Goal: Navigation & Orientation: Find specific page/section

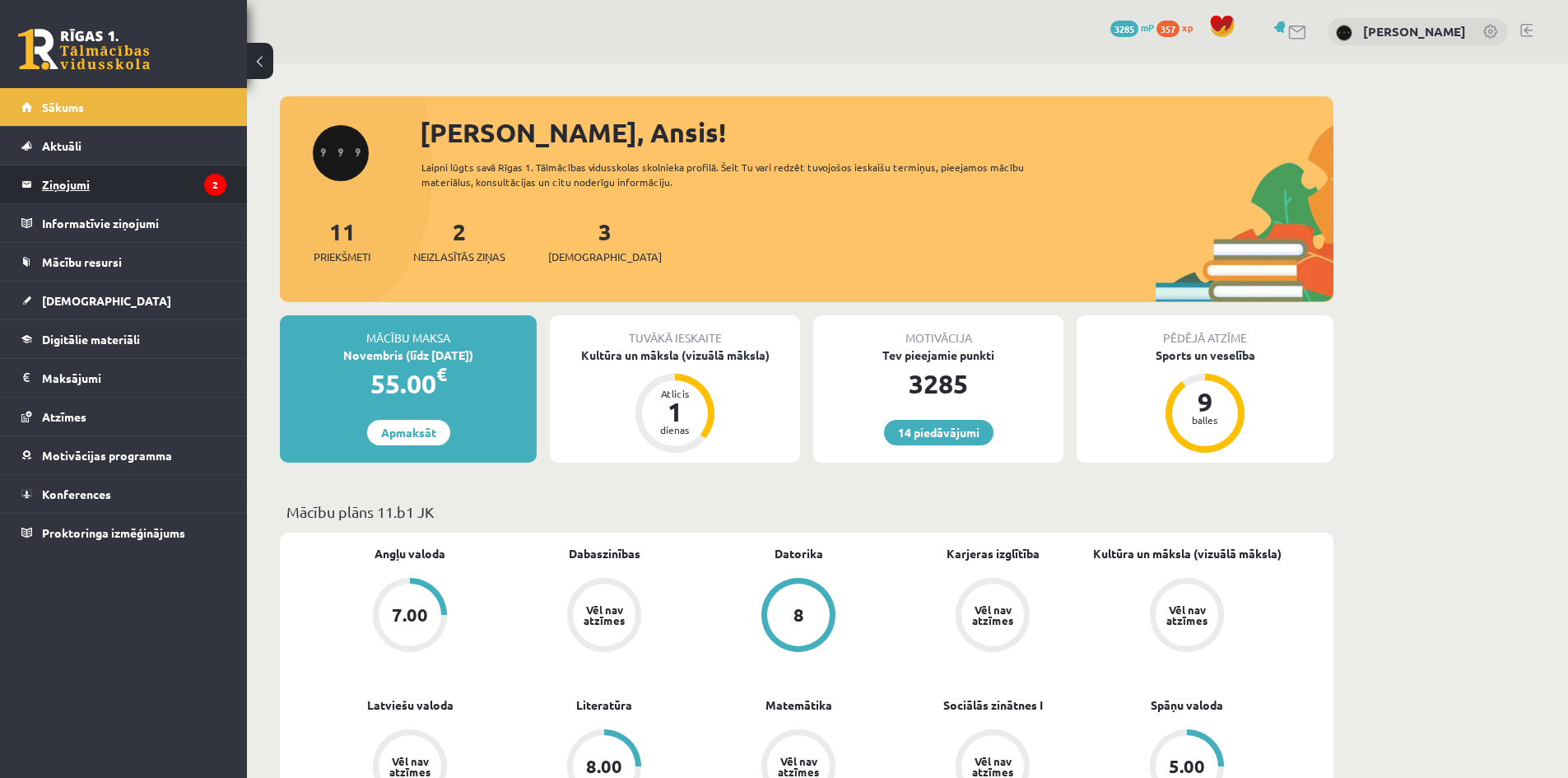
click at [178, 197] on legend "Ziņojumi 2" at bounding box center [134, 184] width 184 height 38
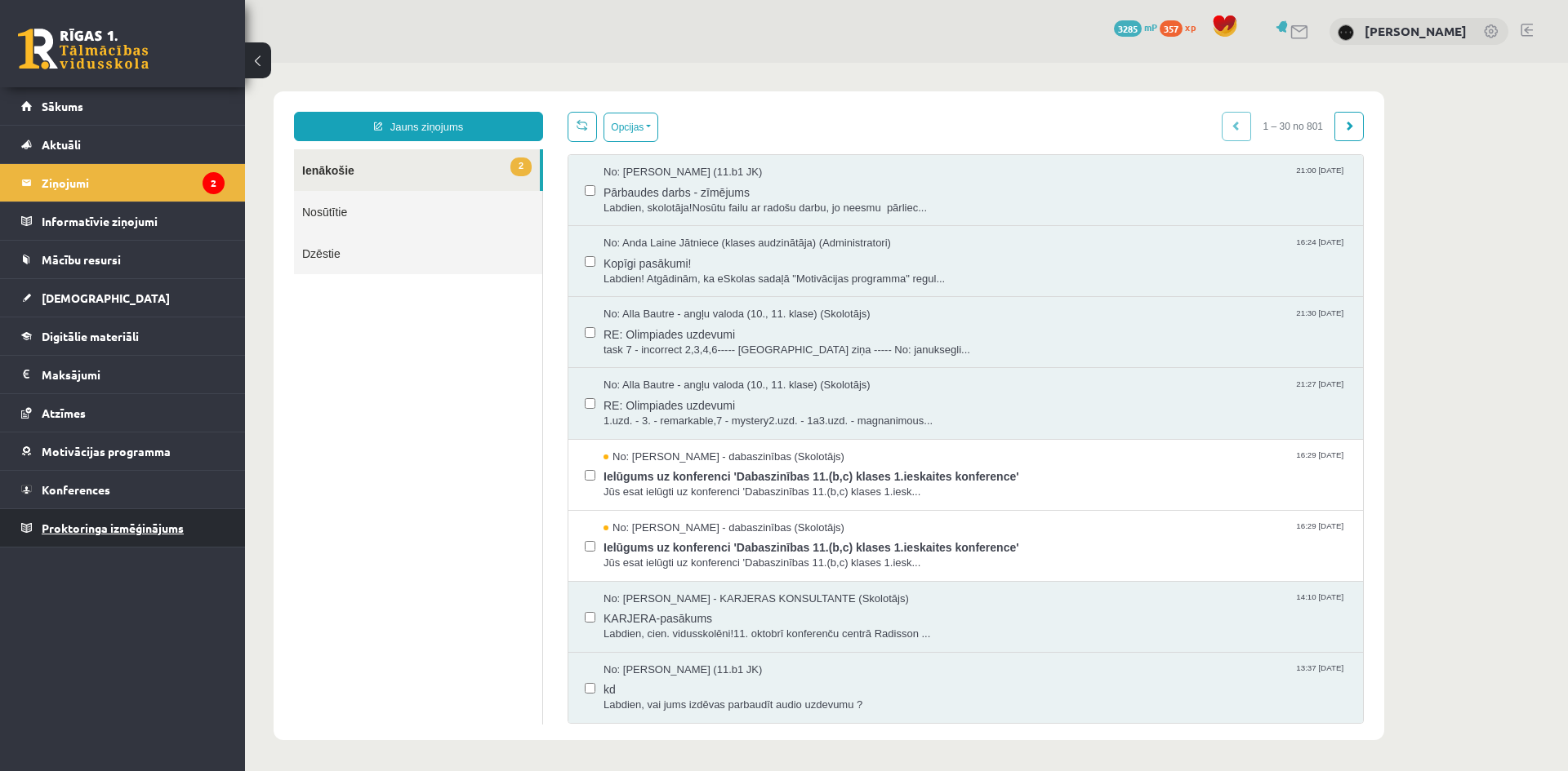
click at [116, 511] on link "Proktoringa izmēģinājums" at bounding box center [123, 528] width 203 height 37
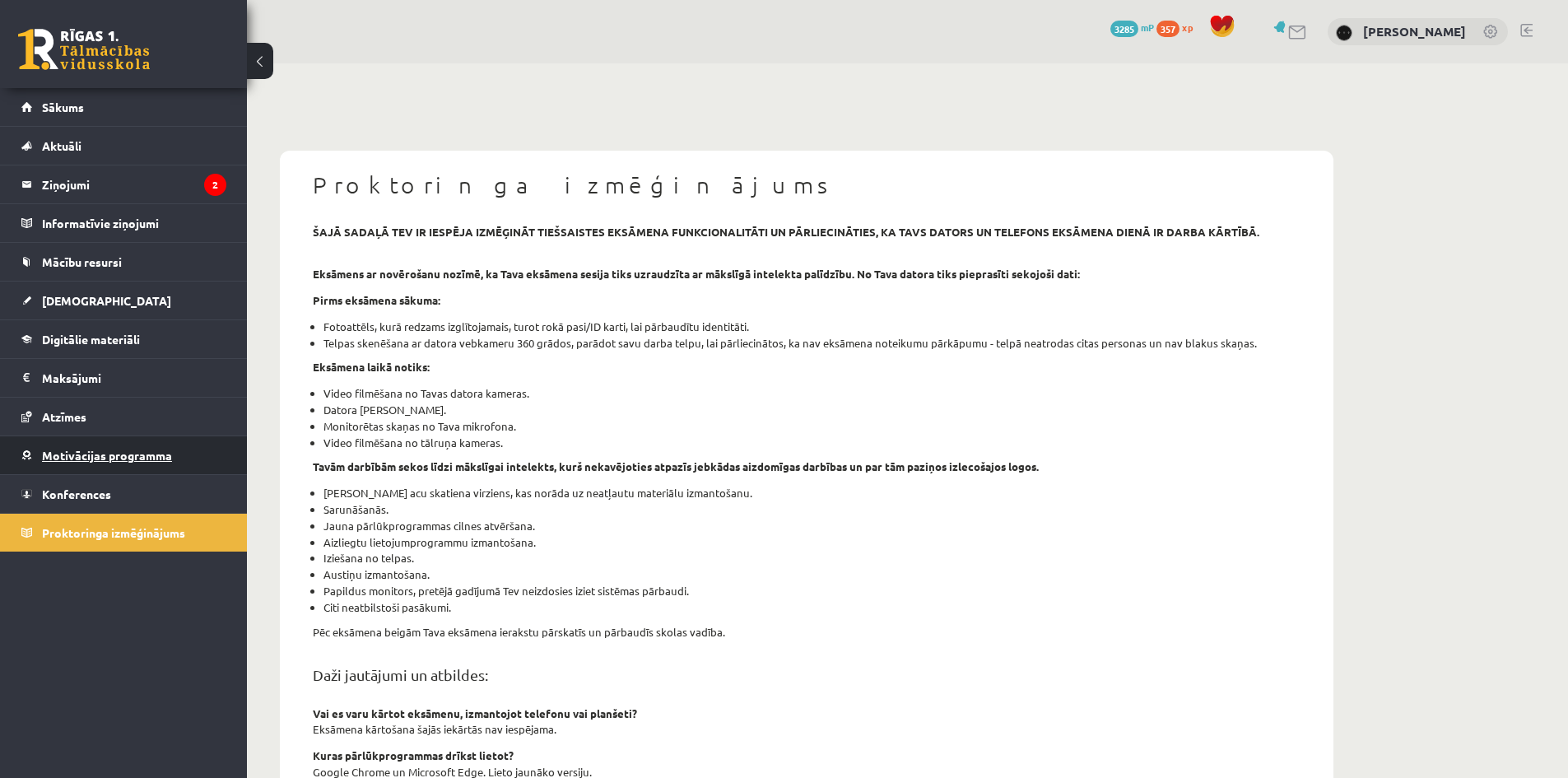
click at [143, 465] on link "Motivācijas programma" at bounding box center [124, 455] width 205 height 38
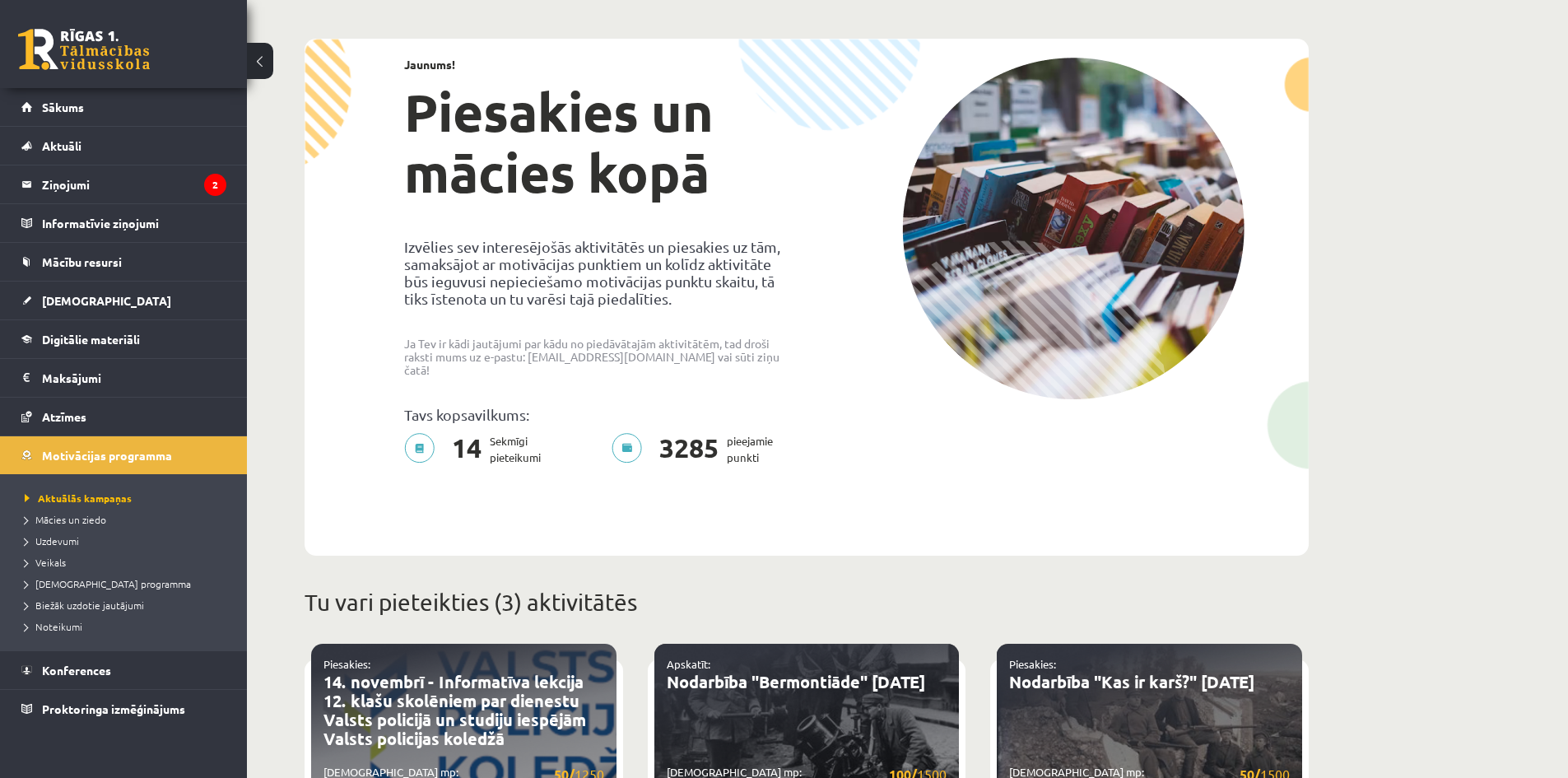
scroll to position [412, 0]
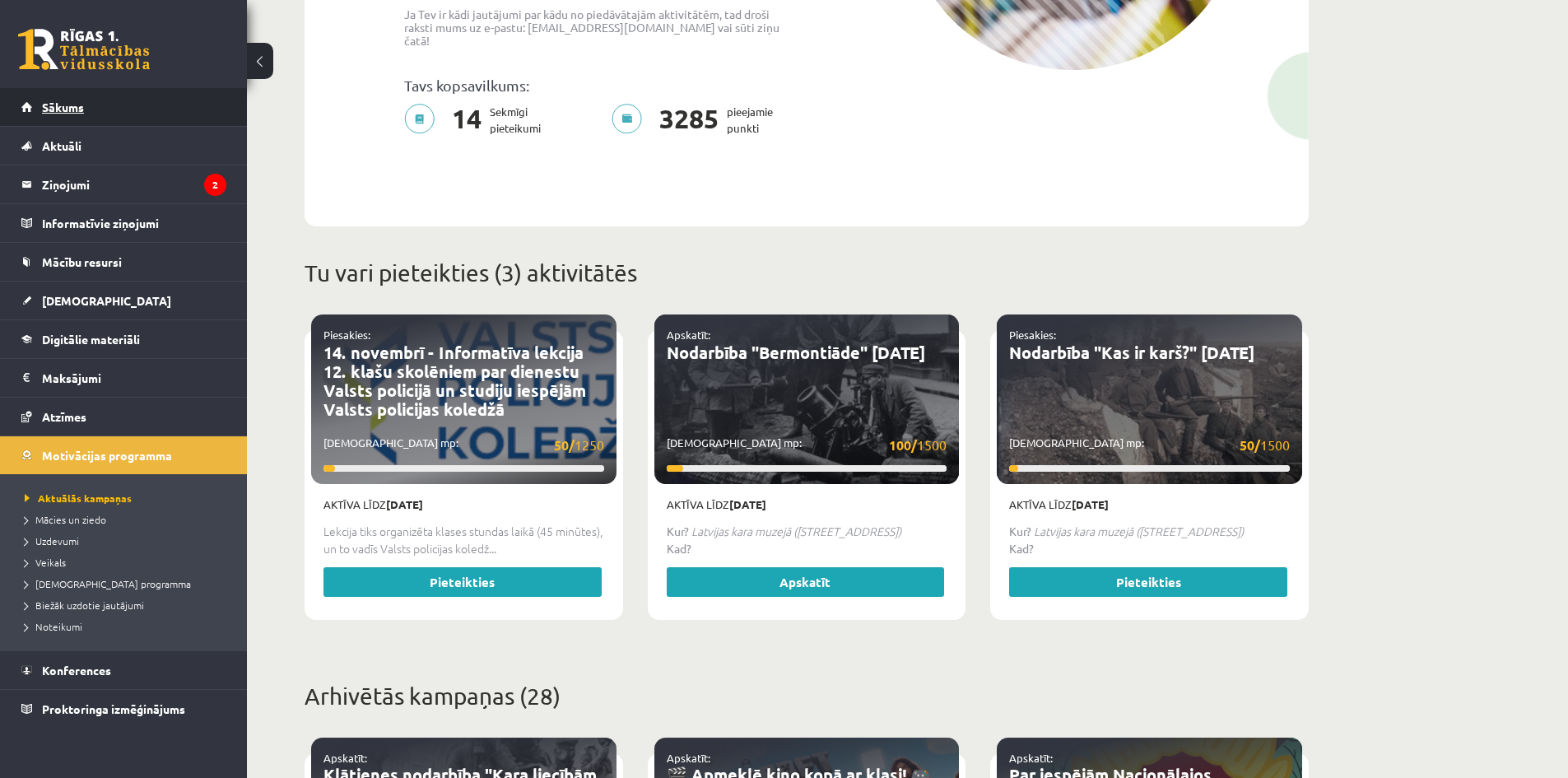
click at [124, 119] on link "Sākums" at bounding box center [124, 107] width 205 height 38
